Goal: Book appointment/travel/reservation

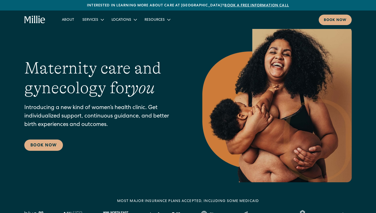
scroll to position [9, 0]
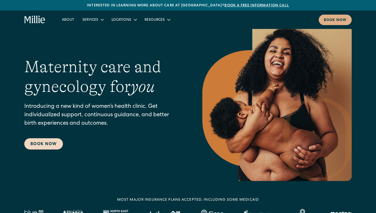
click at [47, 144] on link "Book Now" at bounding box center [43, 143] width 39 height 11
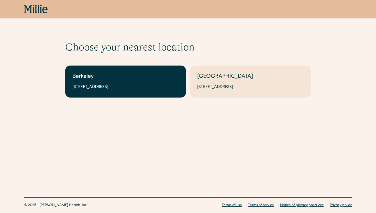
click at [104, 68] on link "Berkeley 2999 Regent St, Suite 524, Berkeley, CA 94705" at bounding box center [125, 82] width 121 height 32
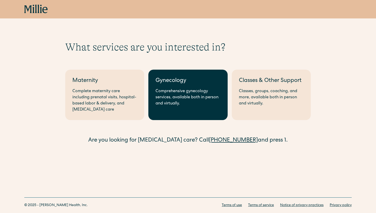
click at [193, 83] on div "Gynecology" at bounding box center [188, 81] width 65 height 8
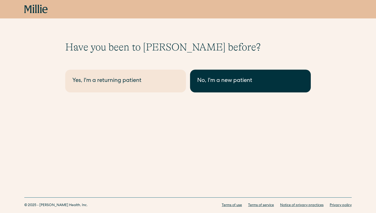
click at [208, 80] on div "No, I'm a new patient" at bounding box center [250, 81] width 107 height 8
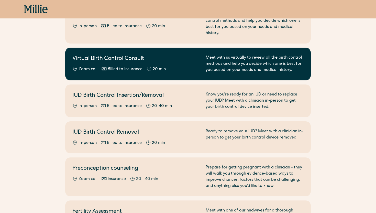
scroll to position [240, 0]
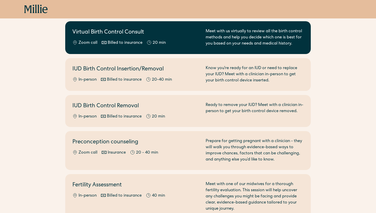
click at [203, 138] on div "Preconception counseling Zoom call Insurance 20 - 40 min Prepare for getting pr…" at bounding box center [187, 150] width 231 height 25
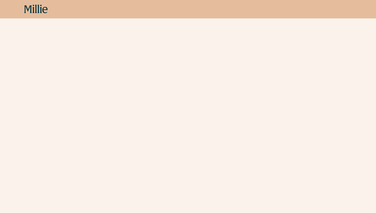
scroll to position [753, 0]
